Goal: Find specific page/section: Find specific page/section

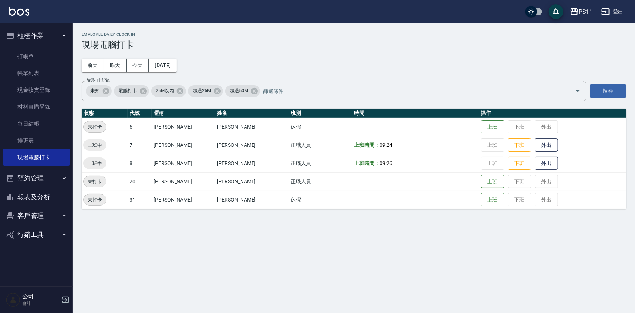
click at [44, 193] on button "報表及分析" at bounding box center [36, 196] width 67 height 19
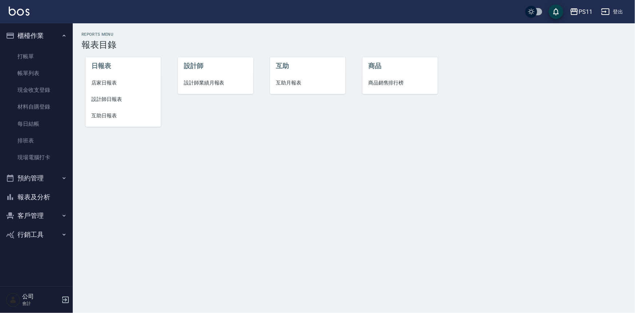
click at [110, 115] on span "互助日報表" at bounding box center [123, 116] width 64 height 8
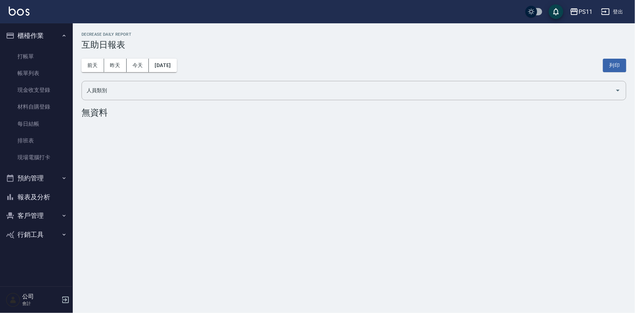
drag, startPoint x: 25, startPoint y: 196, endPoint x: 29, endPoint y: 198, distance: 4.2
click at [25, 196] on button "報表及分析" at bounding box center [36, 196] width 67 height 19
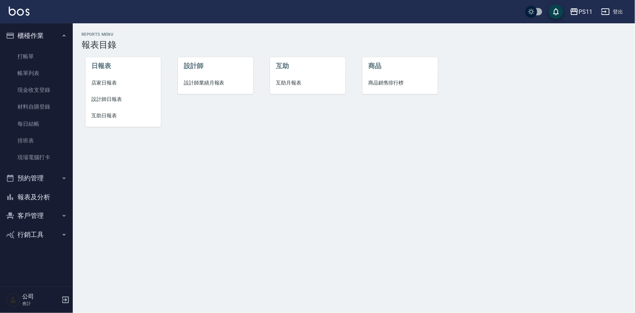
click at [31, 210] on button "客戶管理" at bounding box center [36, 215] width 67 height 19
click at [104, 83] on span "店家日報表" at bounding box center [123, 83] width 64 height 8
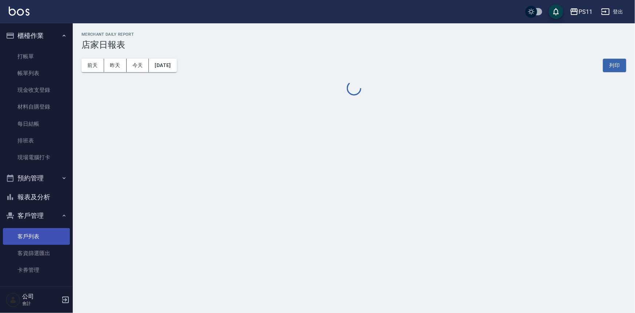
click at [32, 230] on link "客戶列表" at bounding box center [36, 236] width 67 height 17
